Goal: Transaction & Acquisition: Purchase product/service

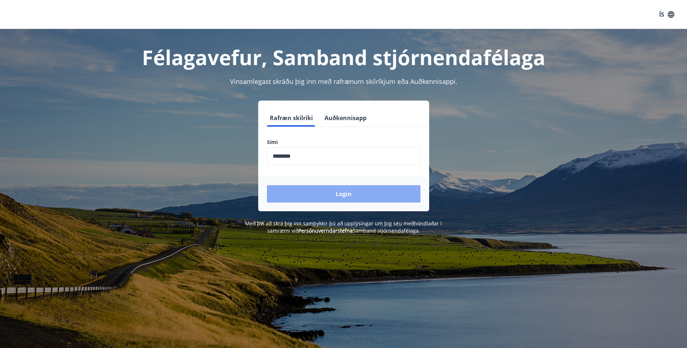
click at [340, 194] on button "Login" at bounding box center [344, 193] width 154 height 17
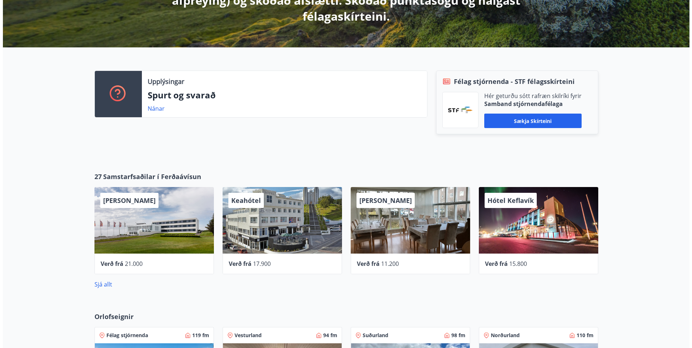
scroll to position [290, 0]
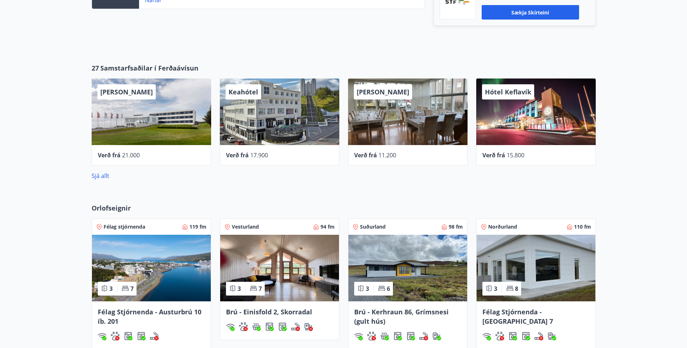
click at [251, 130] on div "Keahótel" at bounding box center [279, 112] width 119 height 67
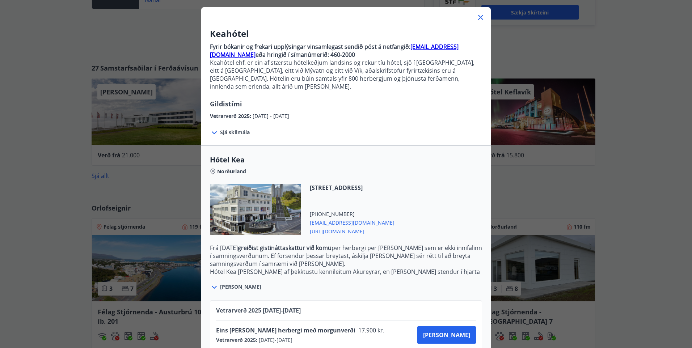
scroll to position [74, 0]
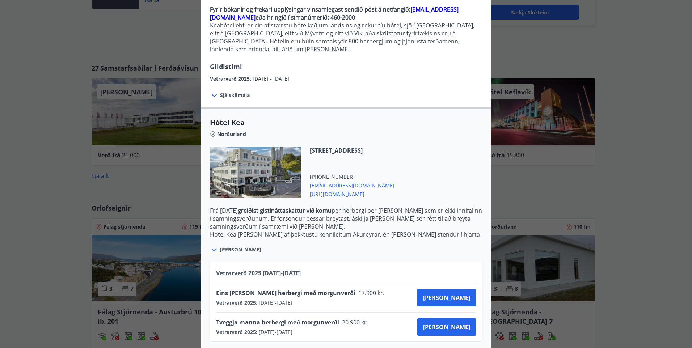
click at [211, 246] on icon at bounding box center [214, 250] width 9 height 9
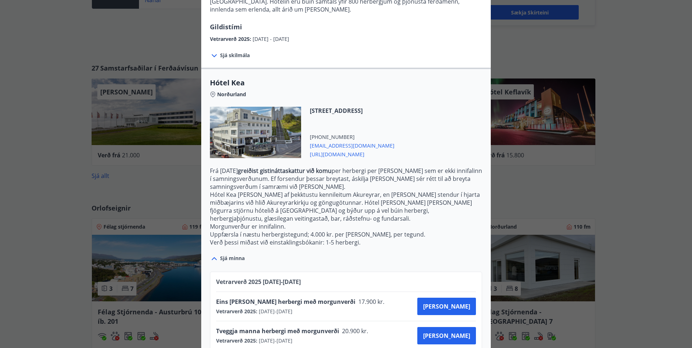
scroll to position [114, 0]
click at [456, 331] on span "Kaupa" at bounding box center [446, 335] width 47 height 8
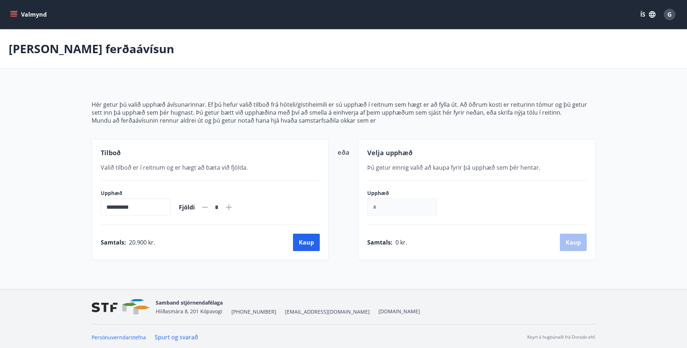
click at [232, 208] on icon at bounding box center [229, 208] width 6 height 6
type input "*"
